Goal: Task Accomplishment & Management: Use online tool/utility

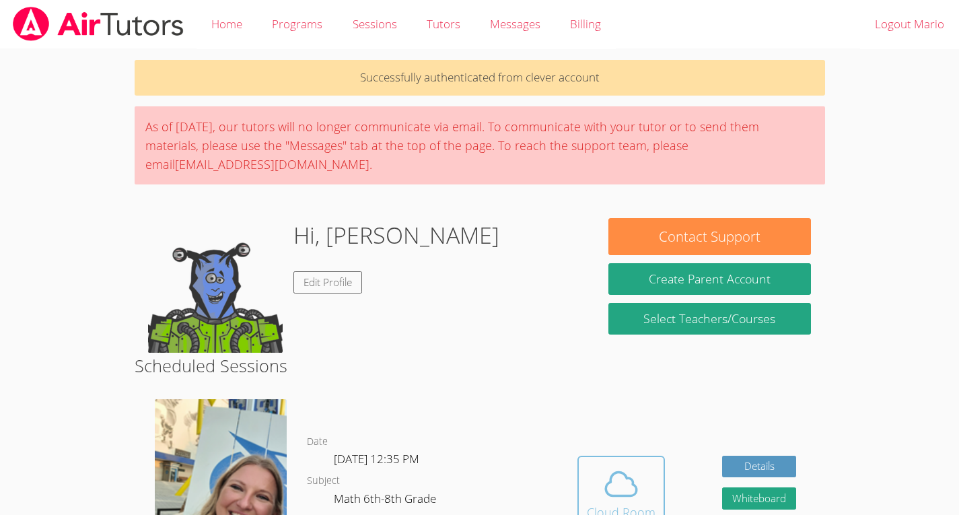
click at [594, 484] on span at bounding box center [621, 484] width 69 height 38
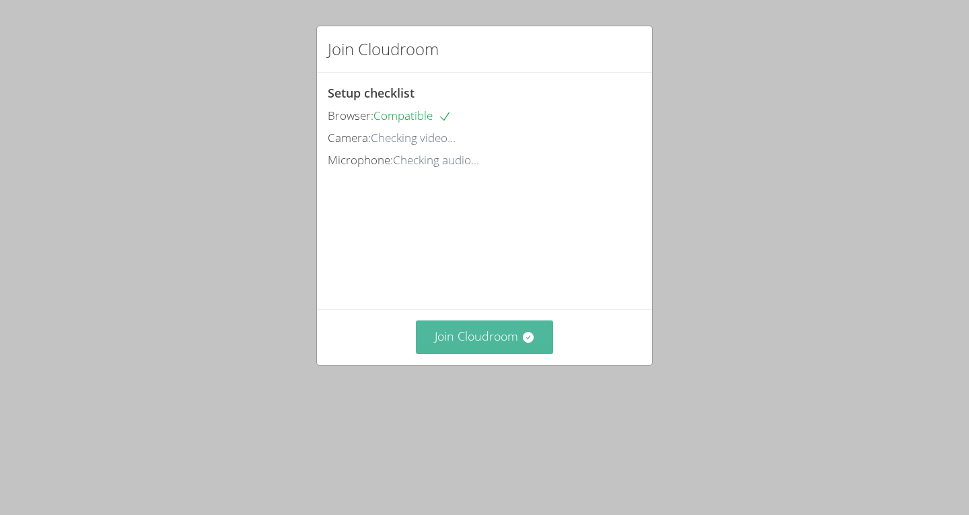
click at [452, 353] on button "Join Cloudroom" at bounding box center [485, 336] width 138 height 33
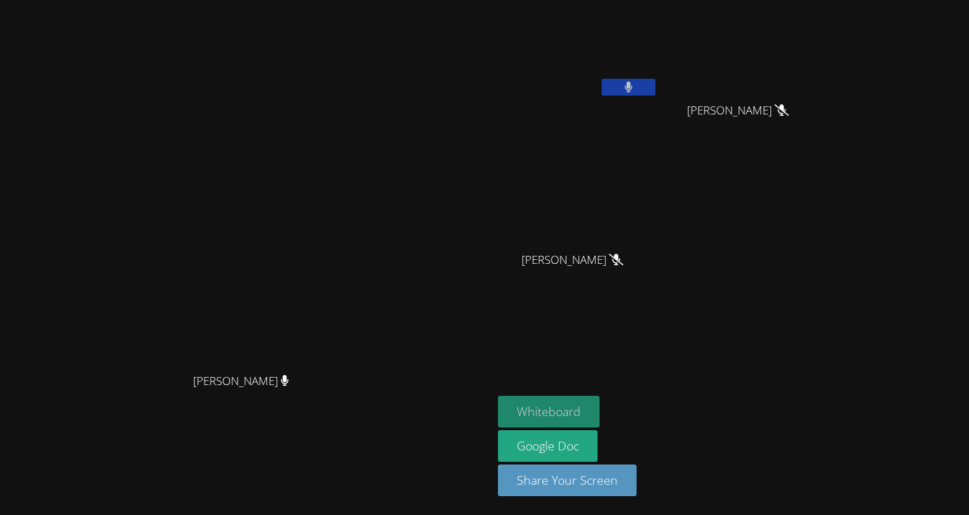
click at [539, 404] on button "Whiteboard" at bounding box center [549, 412] width 102 height 32
click at [542, 7] on video at bounding box center [578, 50] width 160 height 90
click at [964, 392] on div "[PERSON_NAME] [PERSON_NAME] [PERSON_NAME] Cap [PERSON_NAME] [PERSON_NAME] [PERS…" at bounding box center [484, 257] width 969 height 515
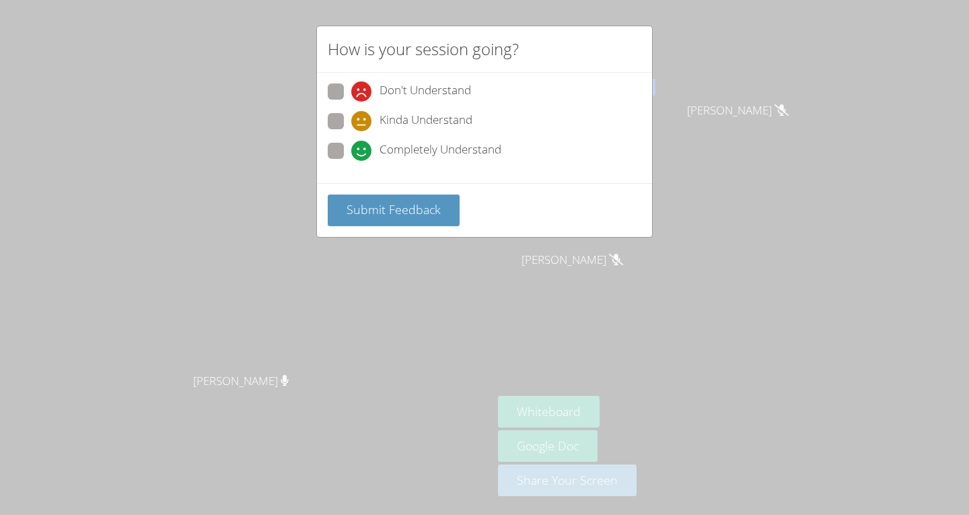
click at [351, 161] on span at bounding box center [351, 161] width 0 height 0
click at [351, 150] on input "Completely Understand" at bounding box center [356, 148] width 11 height 11
radio input "true"
click at [387, 210] on span "Submit Feedback" at bounding box center [394, 209] width 94 height 16
